Goal: Information Seeking & Learning: Learn about a topic

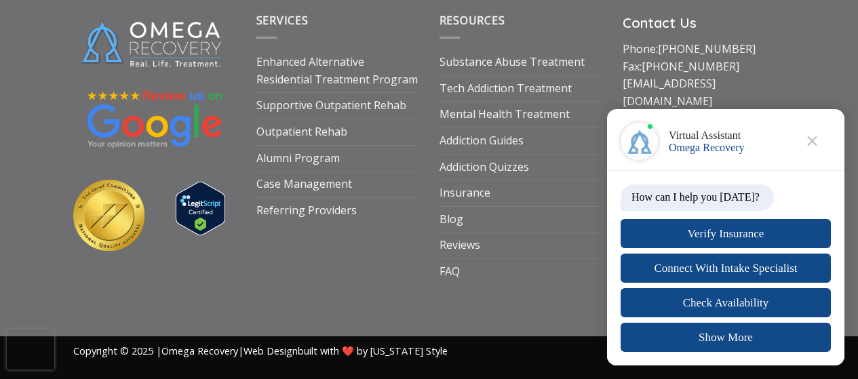
scroll to position [8579, 0]
click at [489, 180] on link "Addiction Quizzes" at bounding box center [484, 168] width 90 height 26
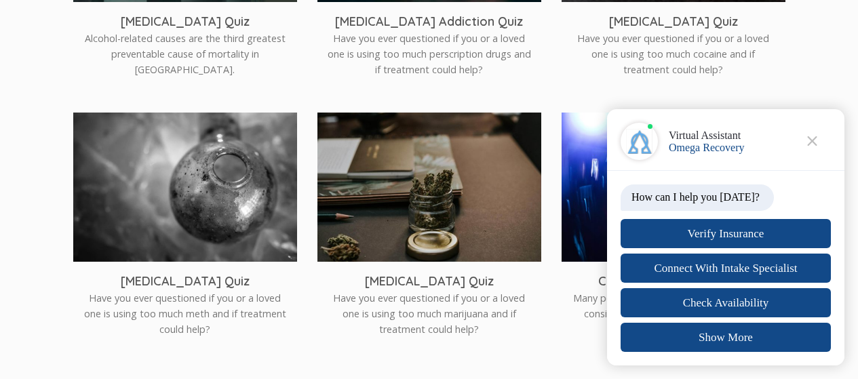
scroll to position [1994, 0]
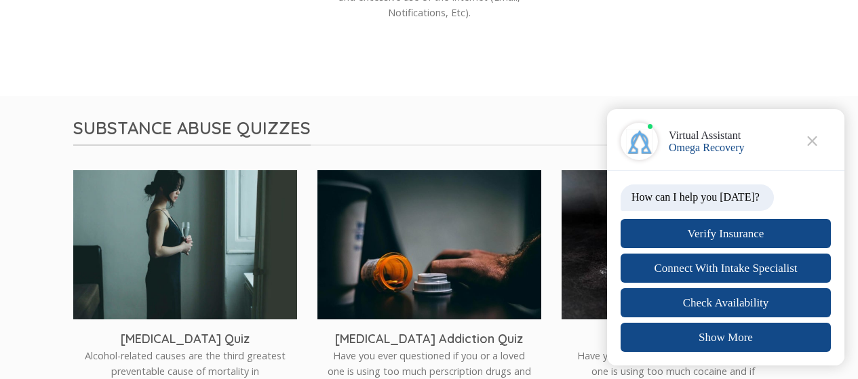
click at [250, 319] on div "[MEDICAL_DATA] Quiz Alcohol-related causes are the third greatest preventable c…" at bounding box center [185, 364] width 224 height 90
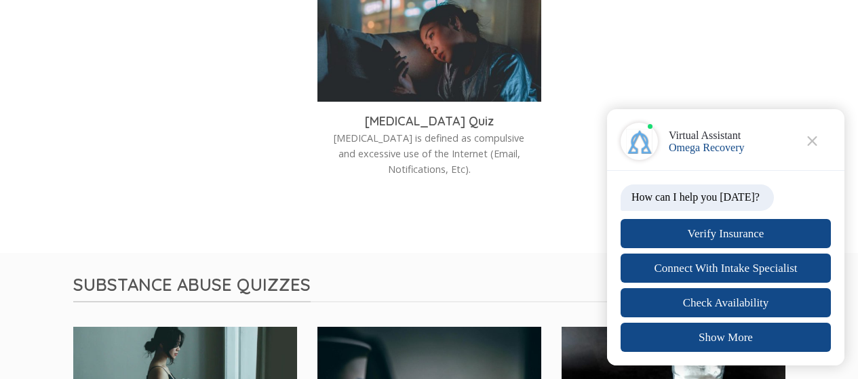
scroll to position [1678, 0]
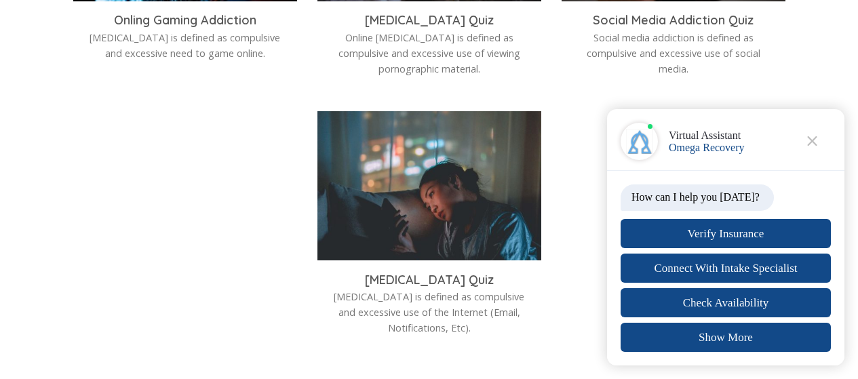
click at [340, 191] on img at bounding box center [429, 185] width 224 height 149
